Goal: Find specific page/section: Find specific page/section

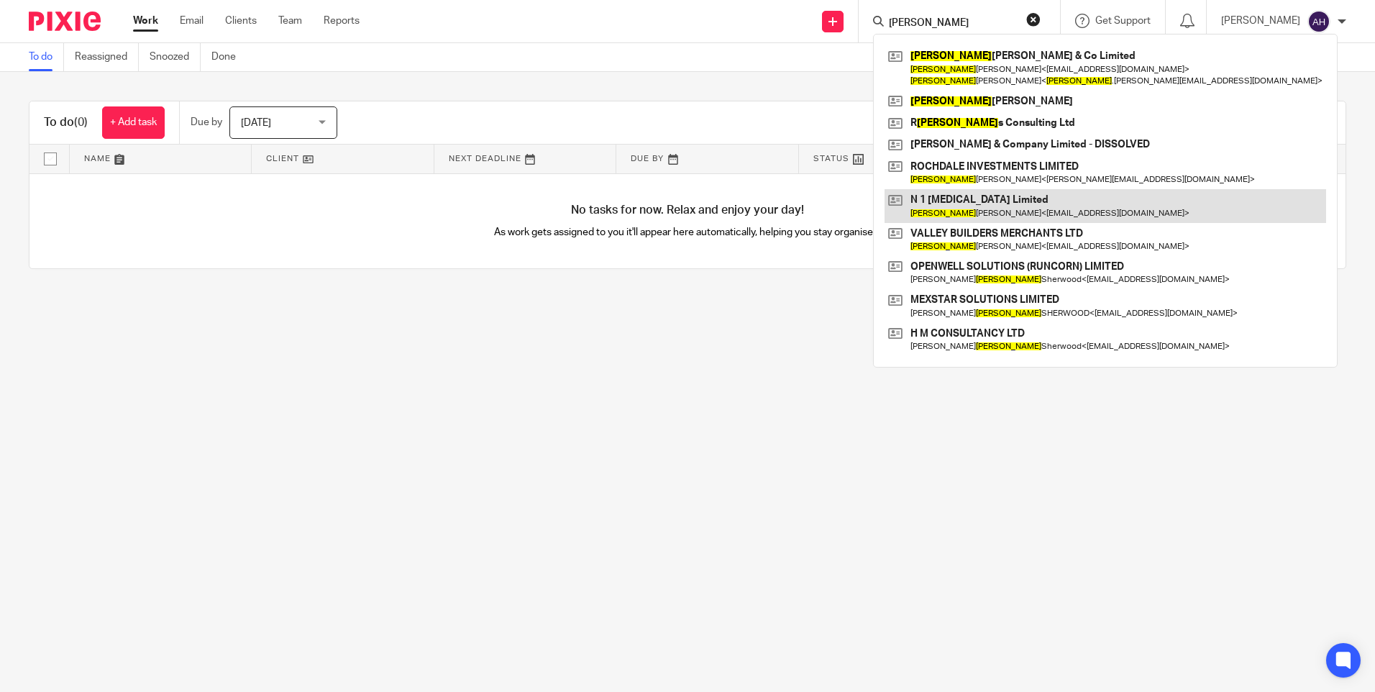
type input "[PERSON_NAME]"
click at [1005, 198] on link at bounding box center [1106, 205] width 442 height 33
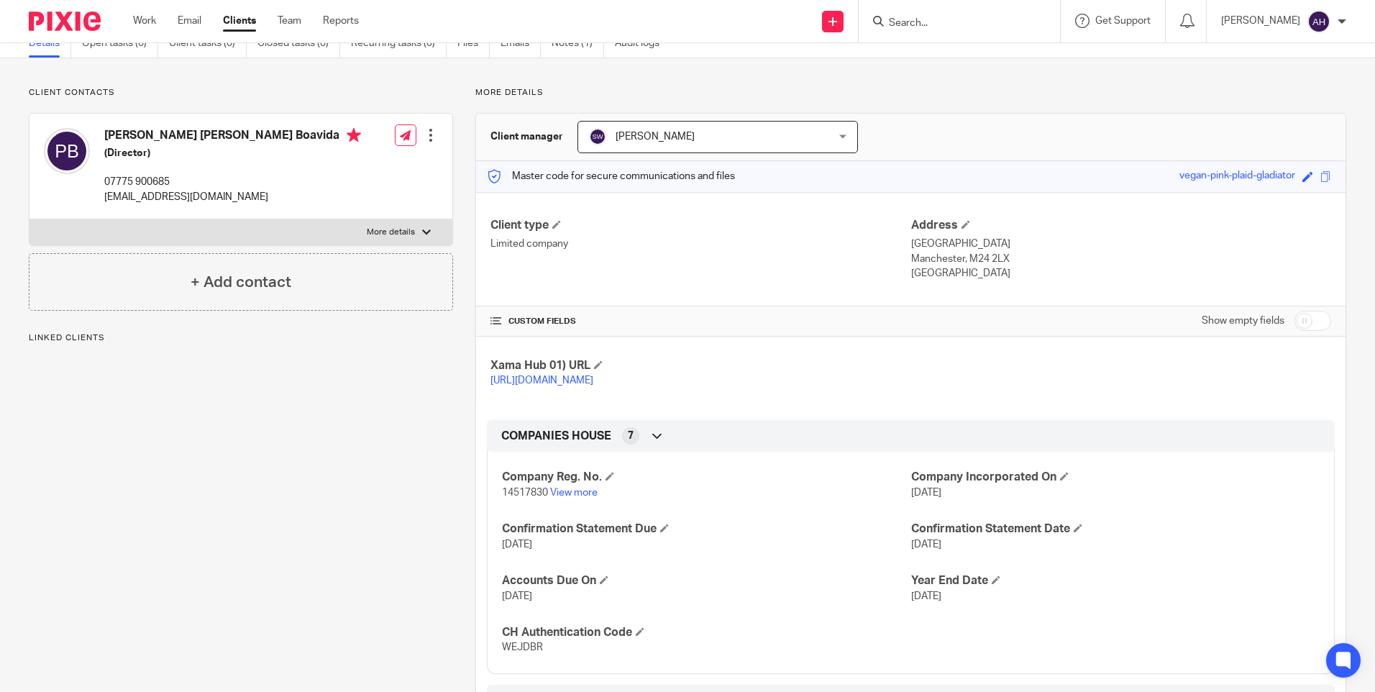
scroll to position [48, 0]
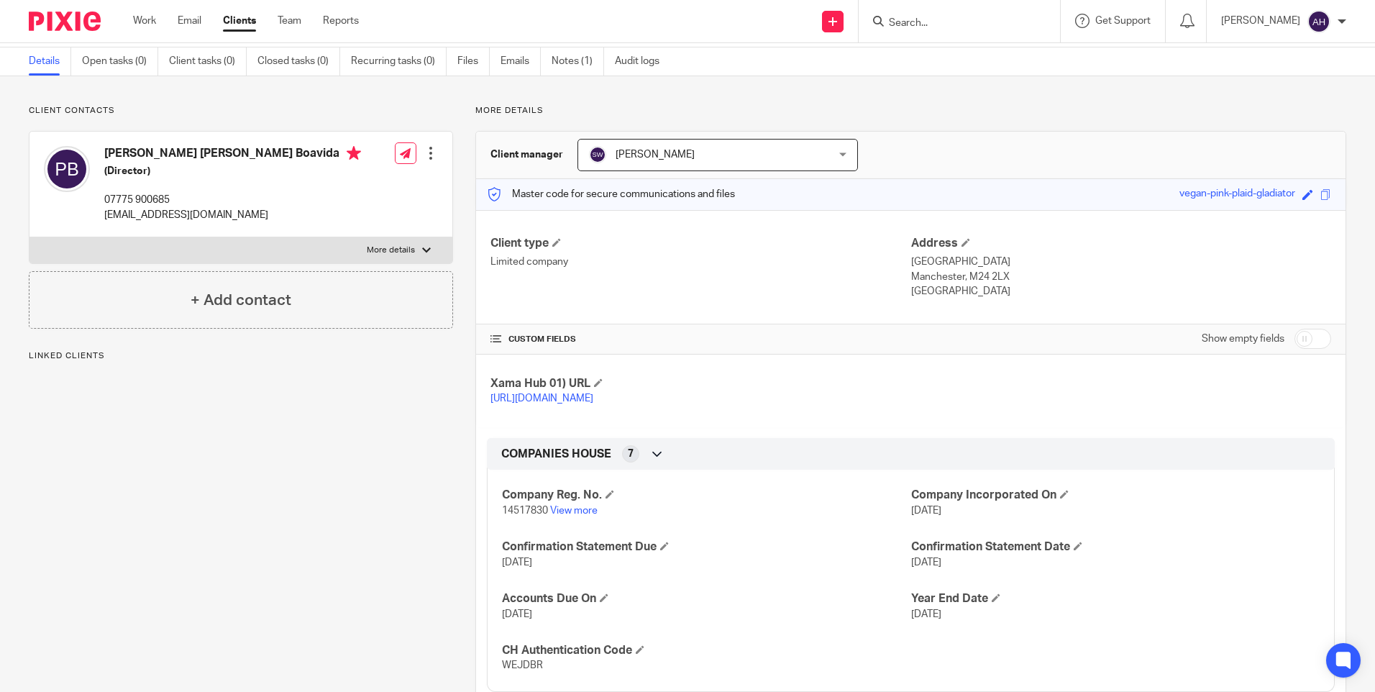
click at [155, 157] on h4 "Peter Manuel Bottino Campos Boavida" at bounding box center [232, 155] width 257 height 18
click at [424, 157] on div at bounding box center [431, 153] width 14 height 14
click at [121, 239] on label "More details" at bounding box center [240, 250] width 423 height 26
click at [29, 237] on input "More details" at bounding box center [29, 237] width 1 height 1
checkbox input "true"
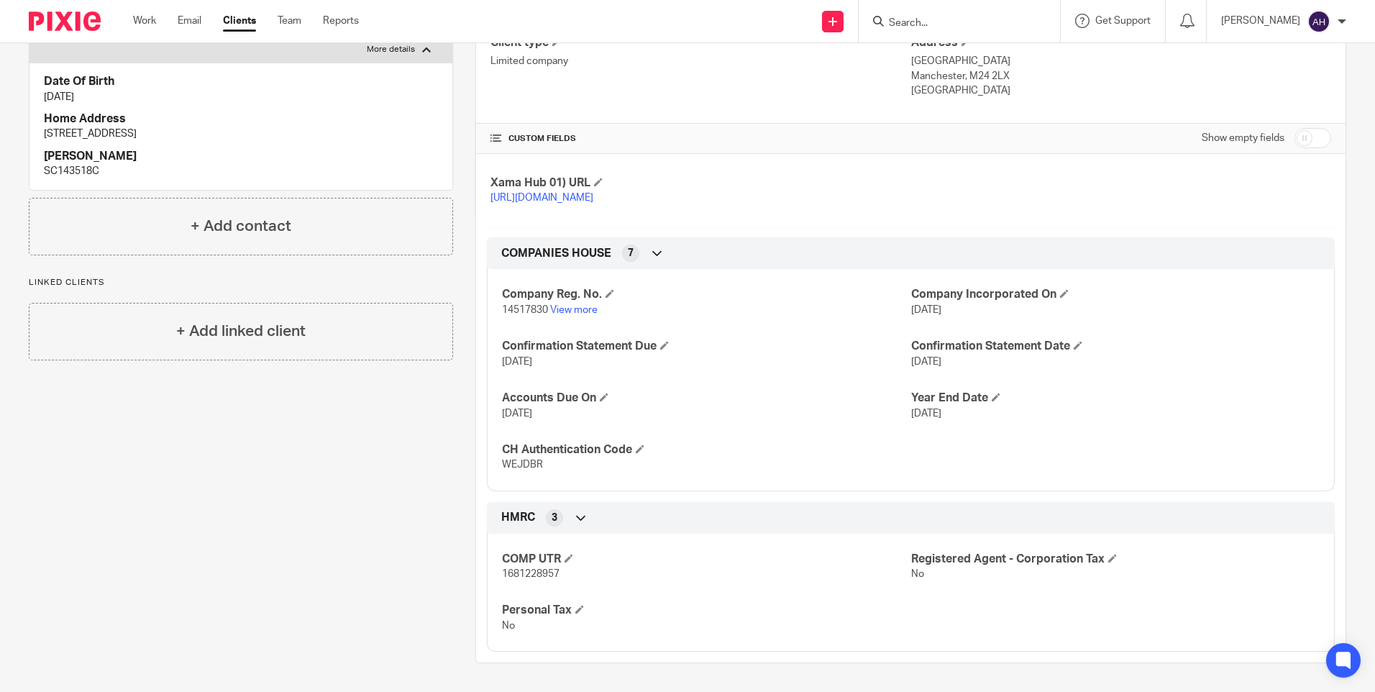
scroll to position [120, 0]
